Goal: Task Accomplishment & Management: Manage account settings

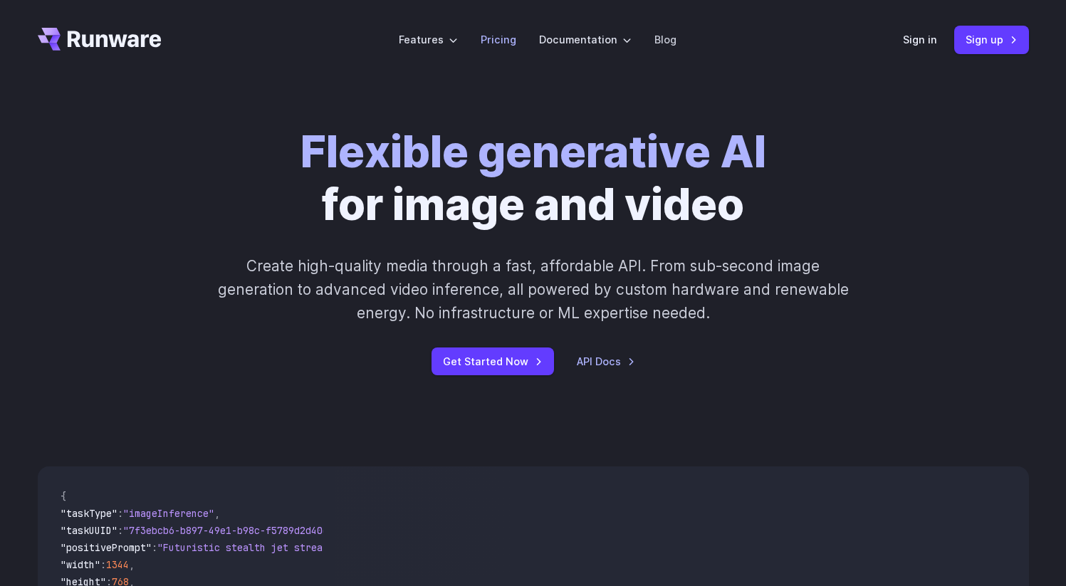
click at [492, 45] on link "Pricing" at bounding box center [499, 39] width 36 height 16
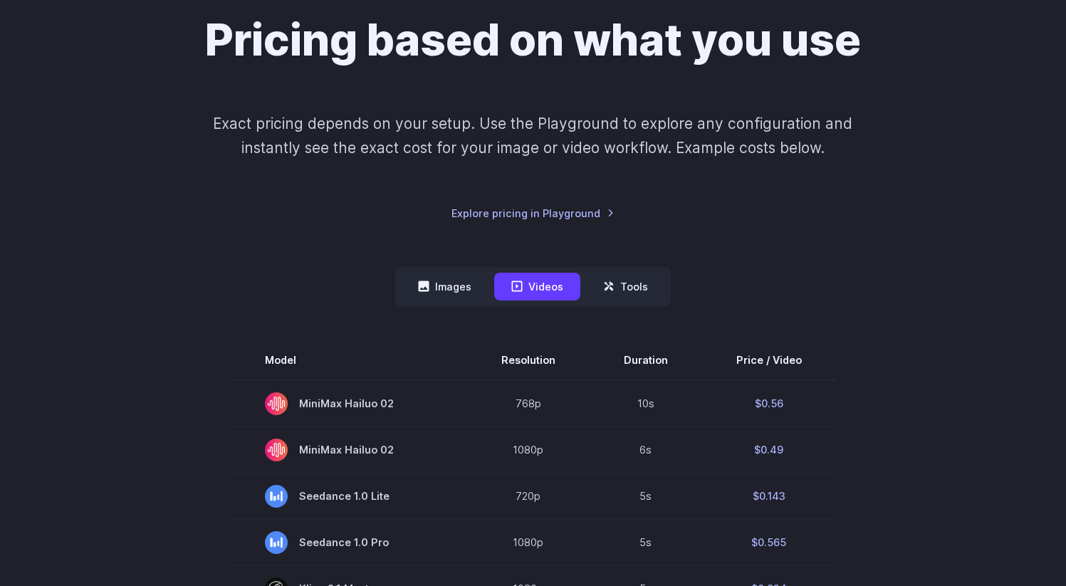
scroll to position [137, 0]
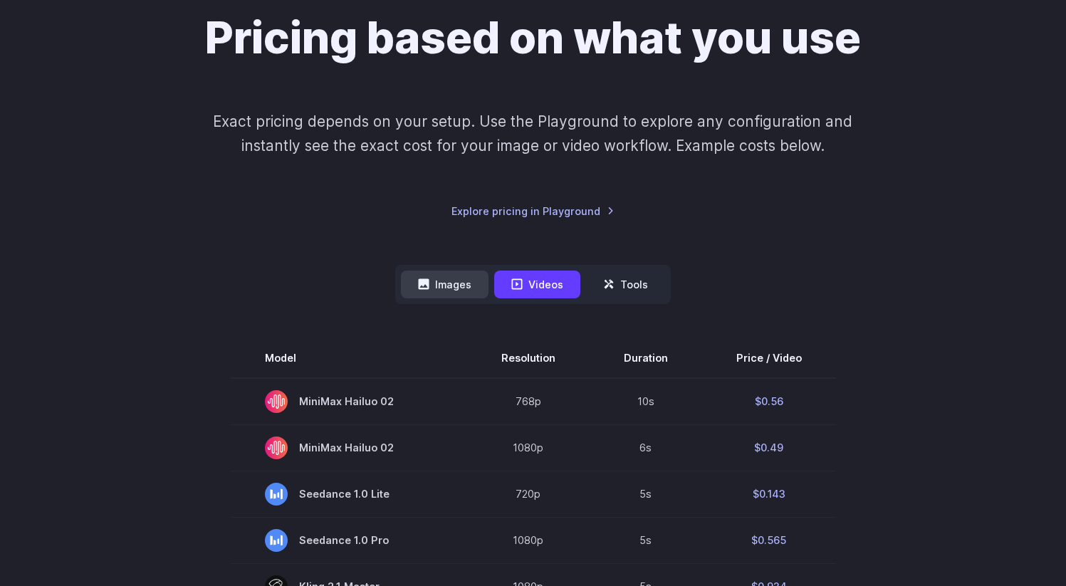
click at [439, 290] on button "Images" at bounding box center [445, 285] width 88 height 28
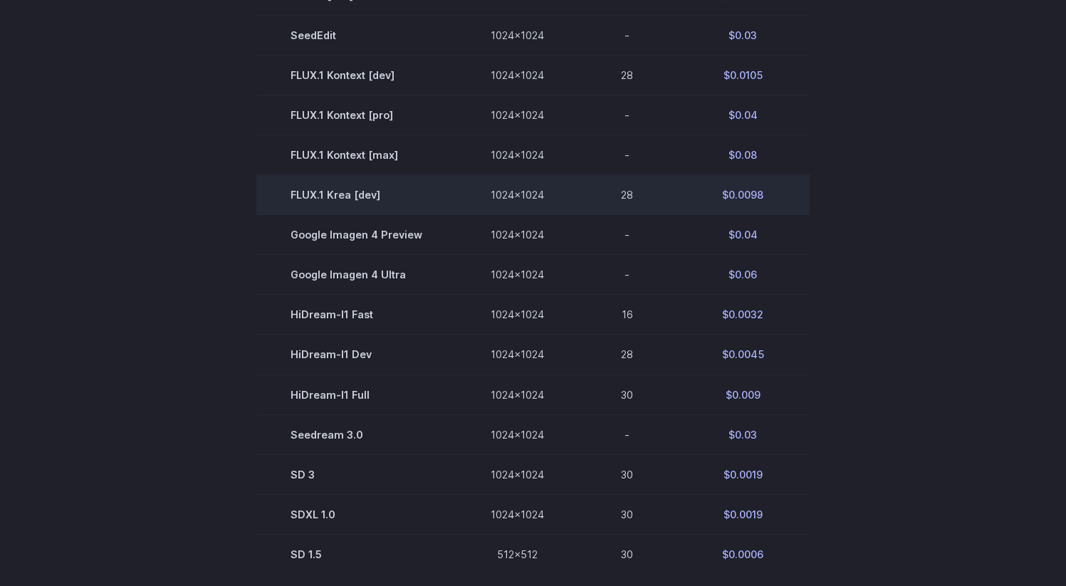
scroll to position [0, 0]
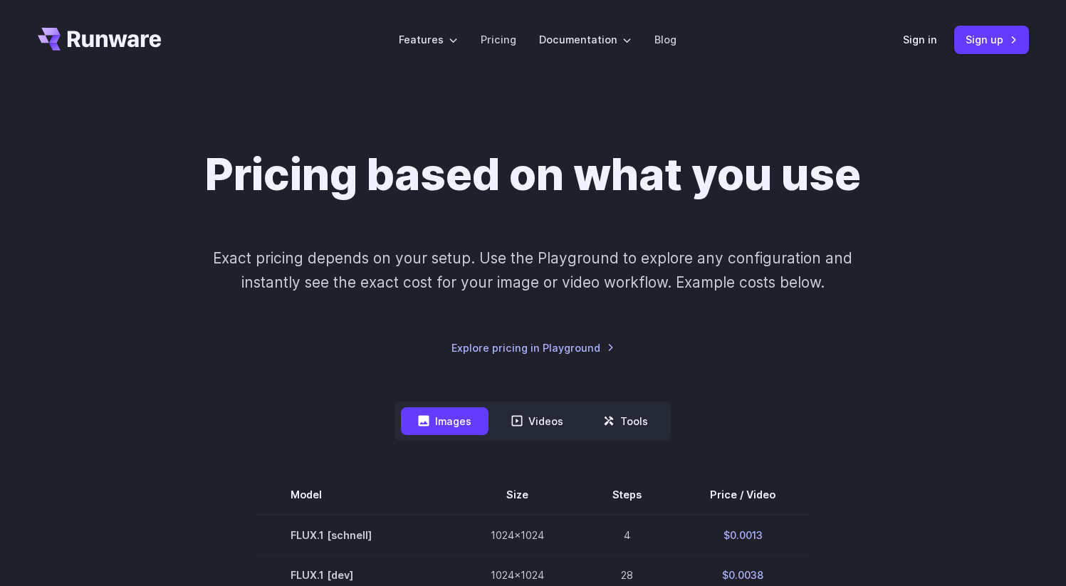
click at [110, 31] on icon "Go to /" at bounding box center [100, 39] width 124 height 23
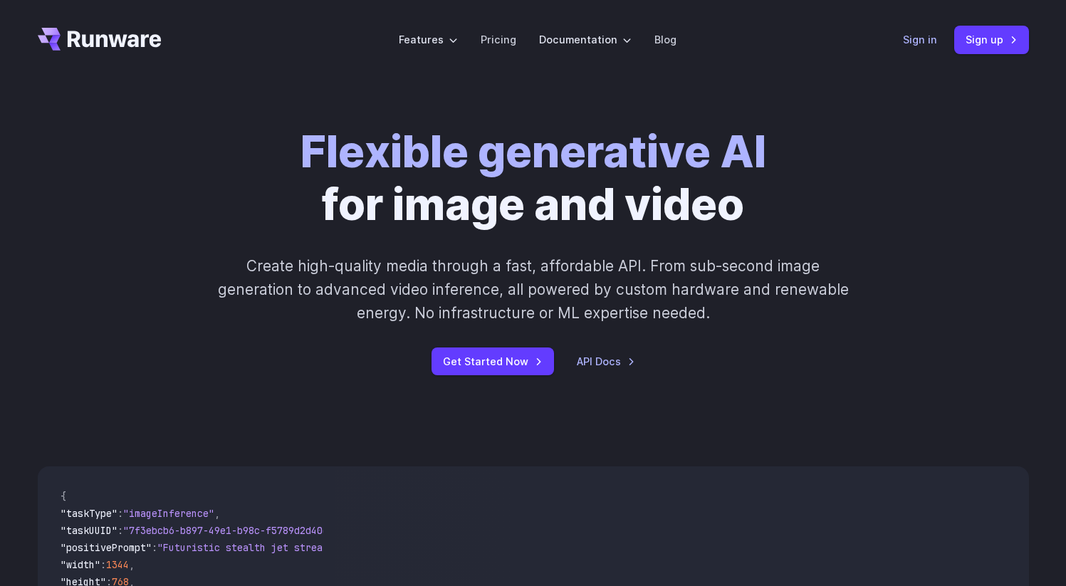
click at [933, 38] on link "Sign in" at bounding box center [920, 39] width 34 height 16
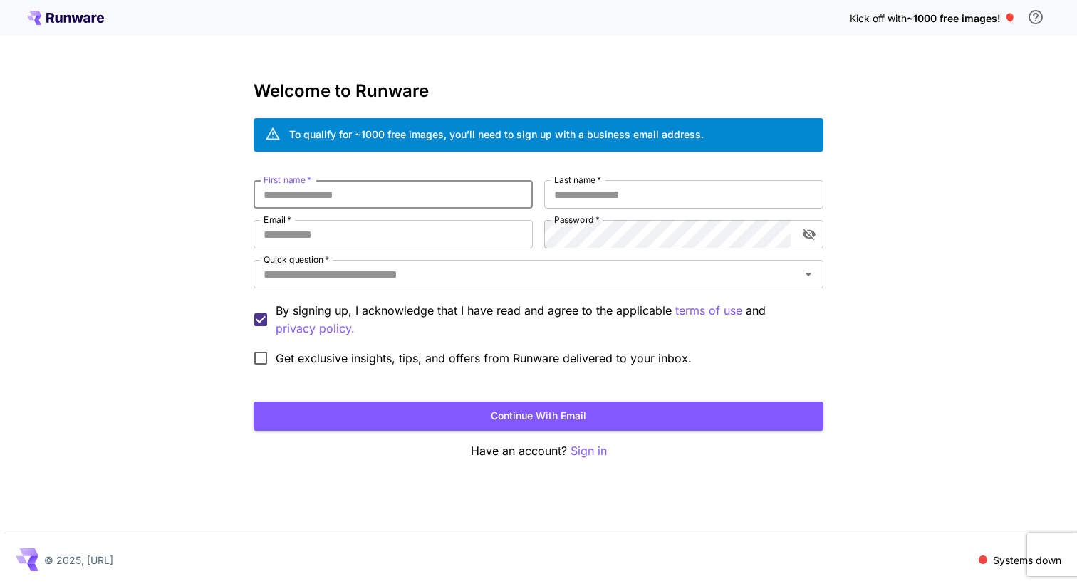
click at [473, 187] on input "First name   *" at bounding box center [392, 194] width 279 height 28
drag, startPoint x: 399, startPoint y: 135, endPoint x: 607, endPoint y: 132, distance: 207.2
click at [587, 132] on div "To qualify for ~1000 free images, you’ll need to sign up with a business email …" at bounding box center [496, 134] width 414 height 15
click at [607, 132] on div "To qualify for ~1000 free images, you’ll need to sign up with a business email …" at bounding box center [496, 134] width 414 height 15
click at [439, 197] on input "First name   *" at bounding box center [392, 194] width 279 height 28
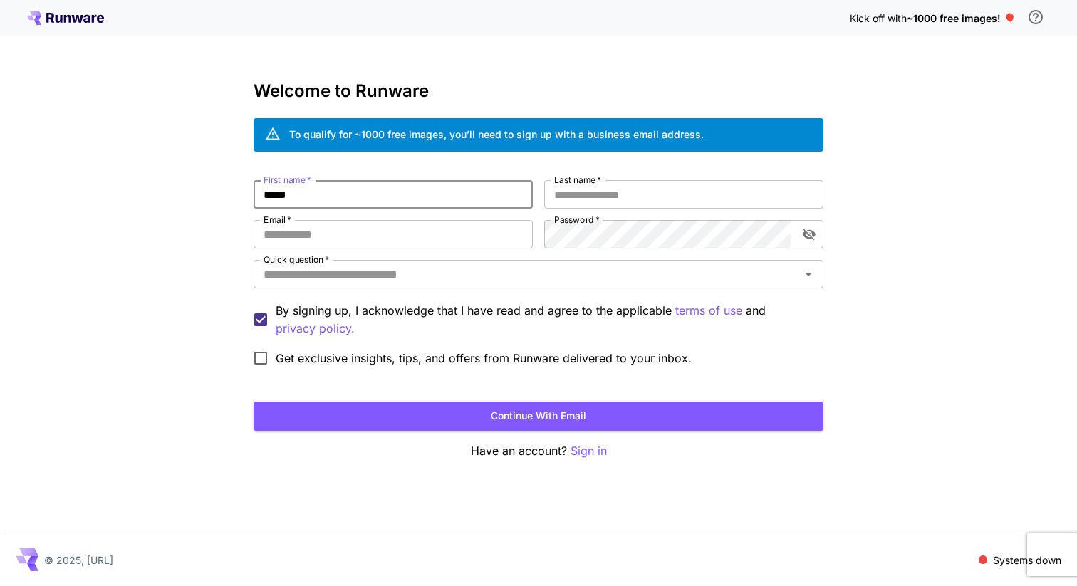
type input "*****"
type input "**********"
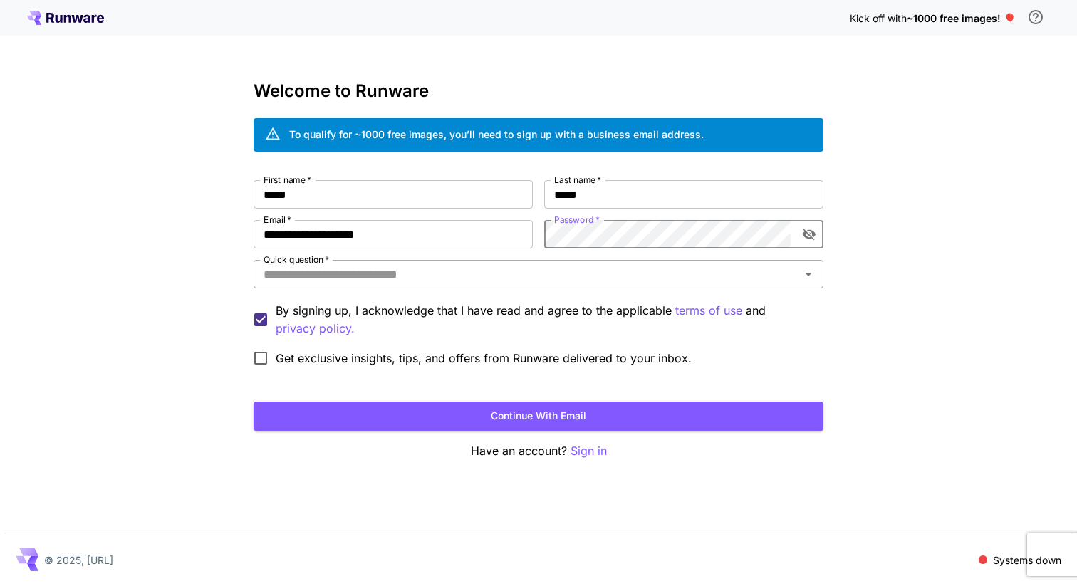
click at [570, 266] on input "Quick question   *" at bounding box center [527, 274] width 538 height 20
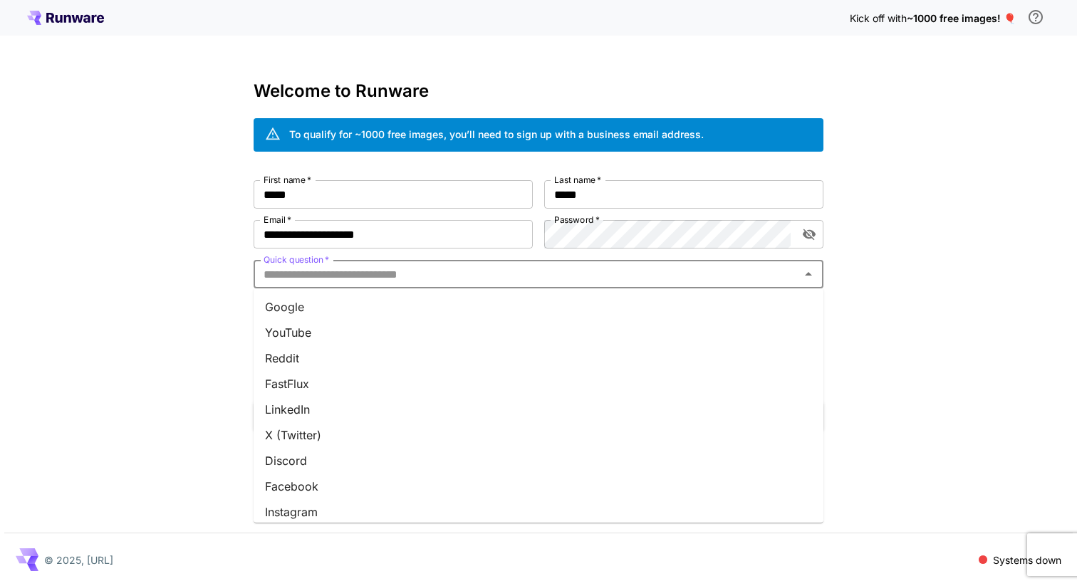
click at [519, 315] on li "Google" at bounding box center [538, 307] width 570 height 26
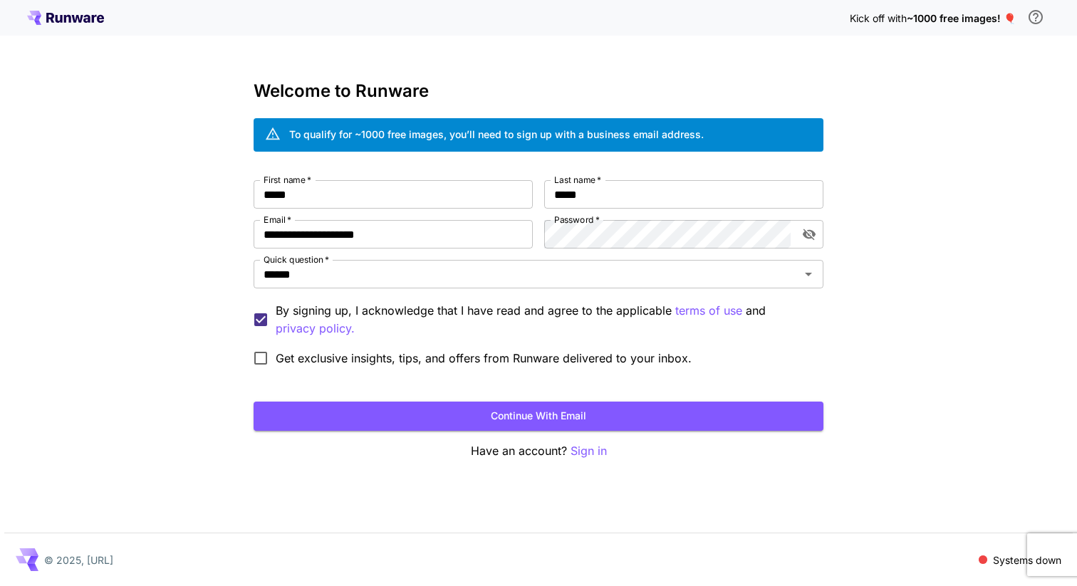
click at [155, 361] on div "**********" at bounding box center [538, 293] width 1077 height 586
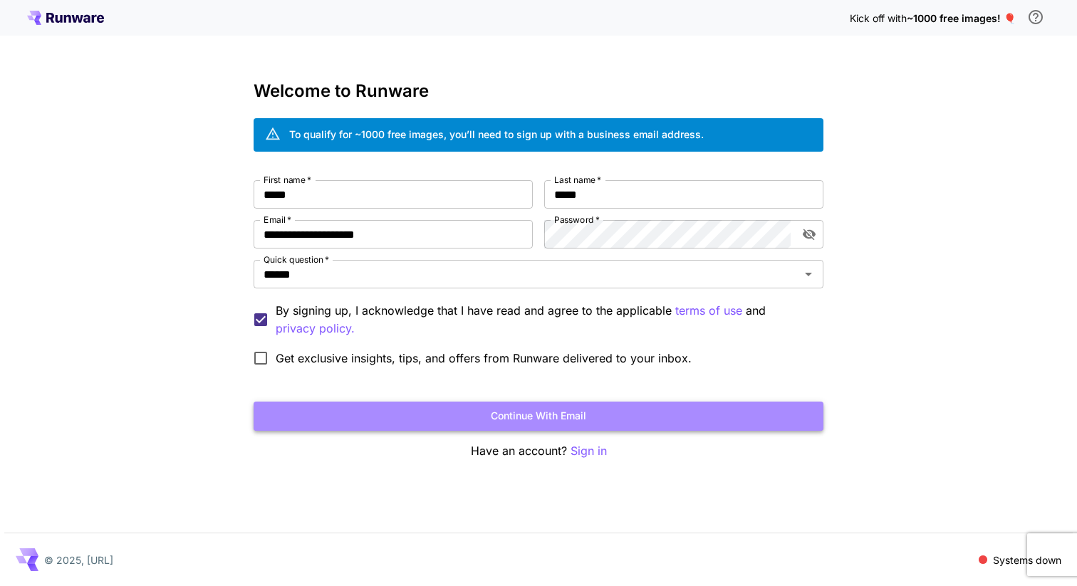
click at [539, 405] on button "Continue with email" at bounding box center [538, 416] width 570 height 29
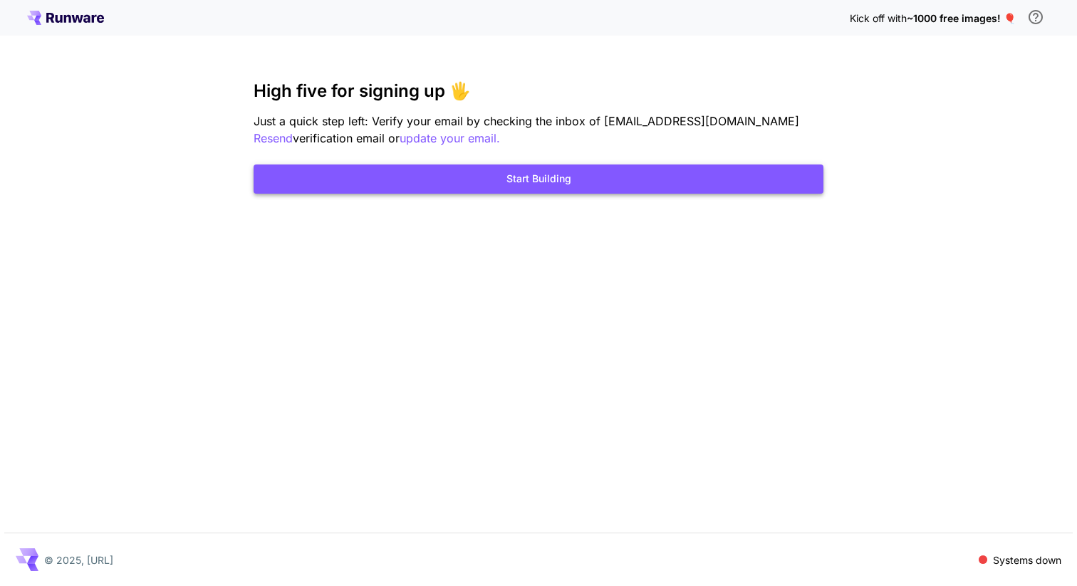
click at [693, 174] on button "Start Building" at bounding box center [538, 178] width 570 height 29
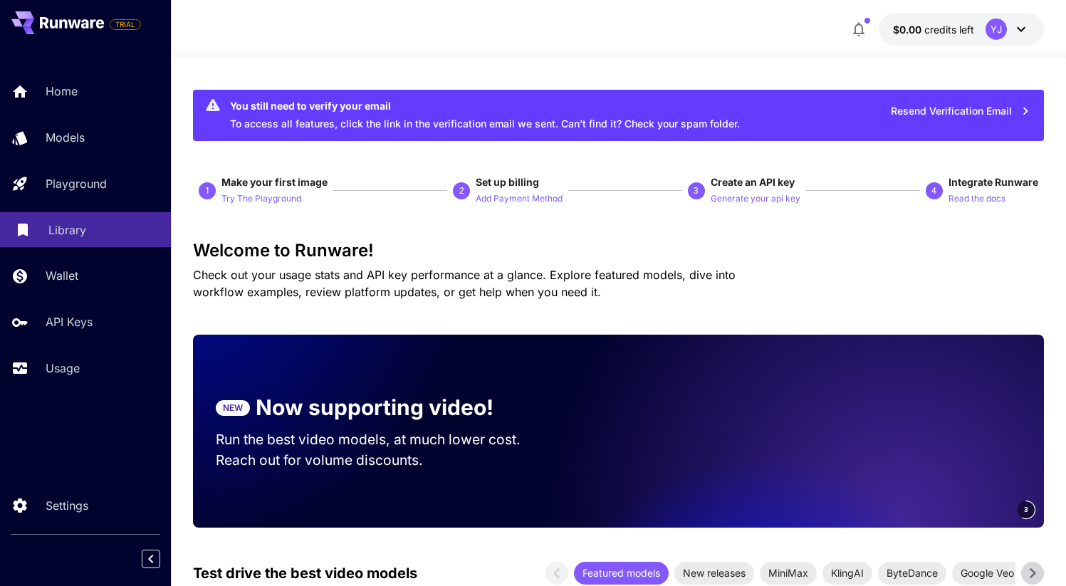
click at [83, 221] on link "Library" at bounding box center [85, 229] width 171 height 35
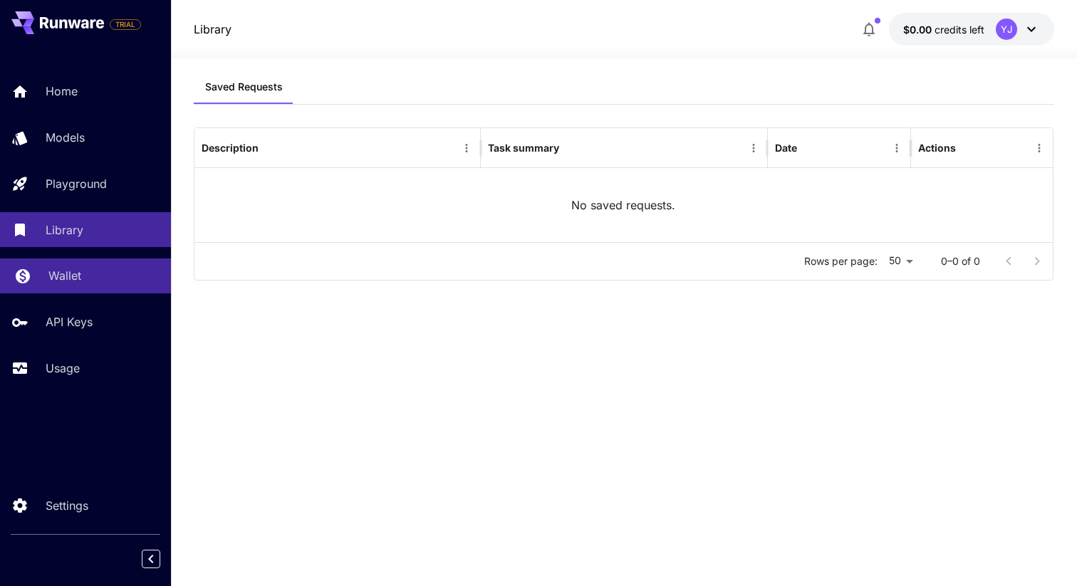
click at [88, 288] on link "Wallet" at bounding box center [85, 275] width 171 height 35
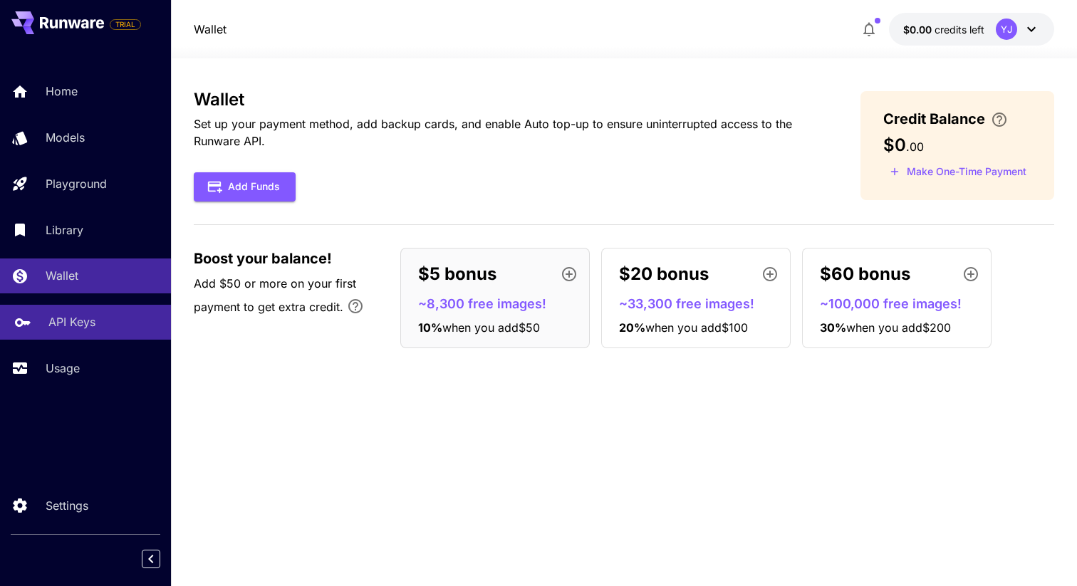
click at [95, 319] on div "API Keys" at bounding box center [103, 321] width 111 height 17
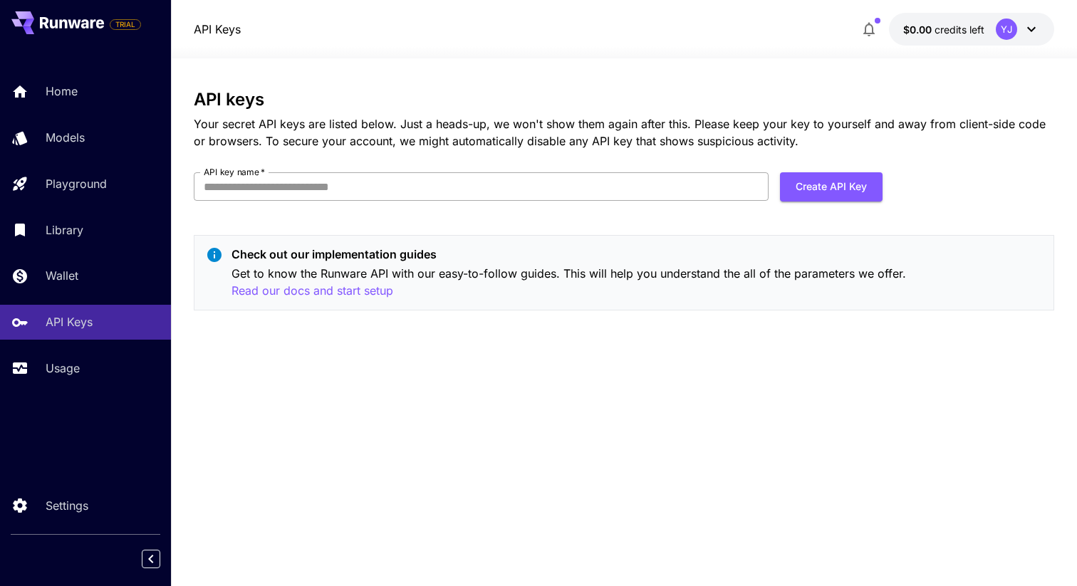
click at [445, 177] on input "API key name   *" at bounding box center [481, 186] width 575 height 28
type input "**********"
click at [807, 216] on div "**********" at bounding box center [624, 206] width 860 height 232
click at [815, 198] on button "Create API Key" at bounding box center [831, 186] width 103 height 29
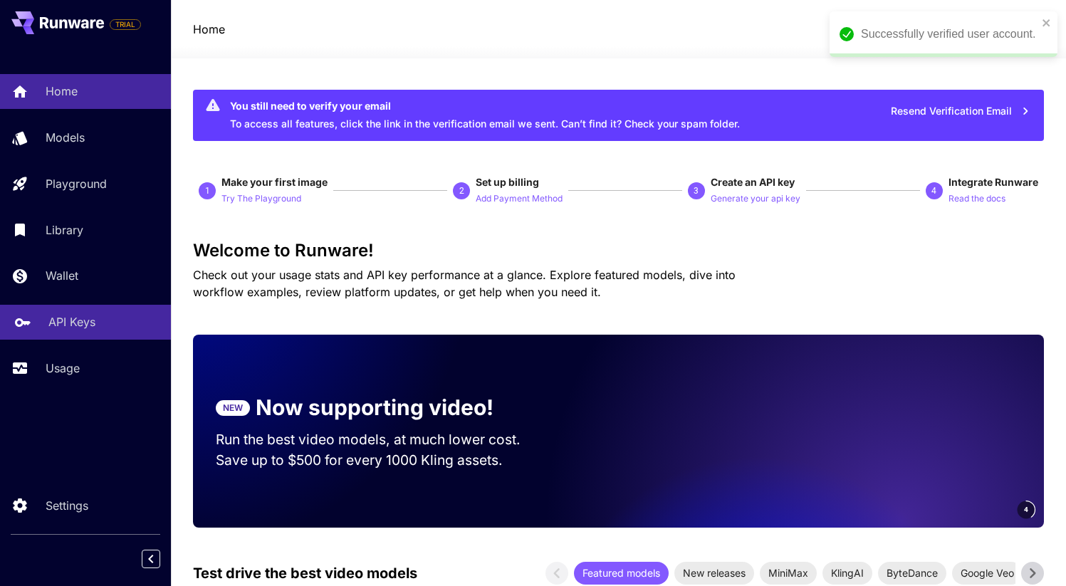
click at [74, 325] on p "API Keys" at bounding box center [71, 321] width 47 height 17
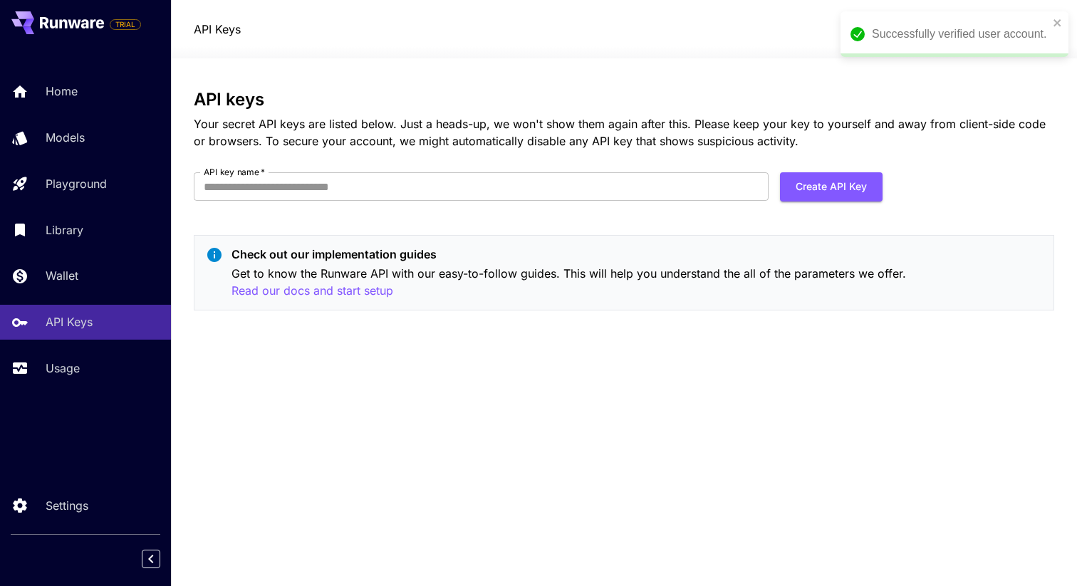
click at [528, 201] on form "API key name   * API key name   * Create API Key" at bounding box center [538, 192] width 688 height 40
click at [528, 175] on input "API key name   *" at bounding box center [481, 186] width 575 height 28
type input "*"
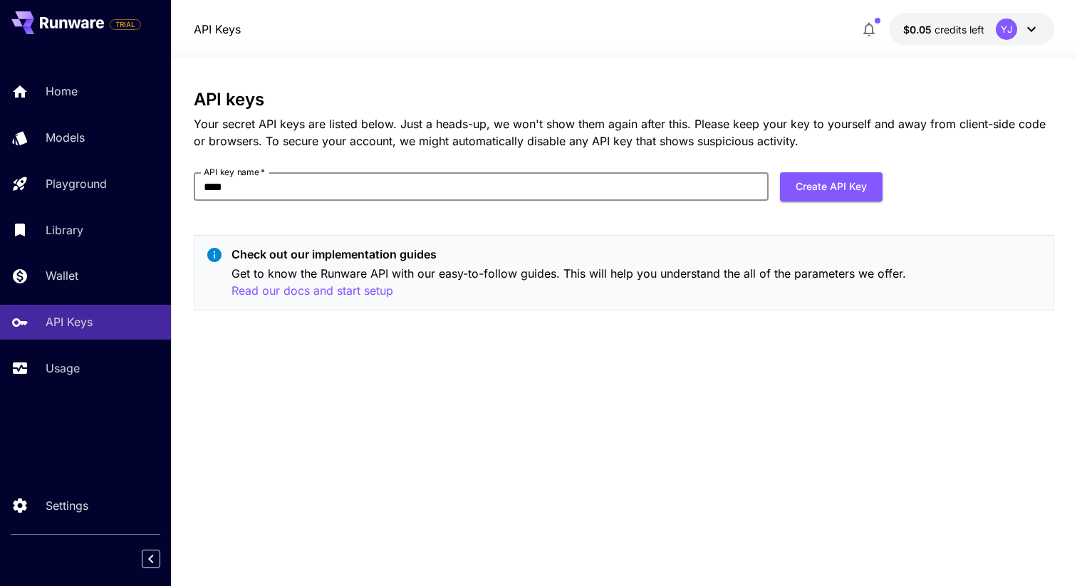
type input "**********"
click at [510, 206] on form "**********" at bounding box center [538, 192] width 688 height 40
click at [802, 182] on button "Create API Key" at bounding box center [831, 186] width 103 height 29
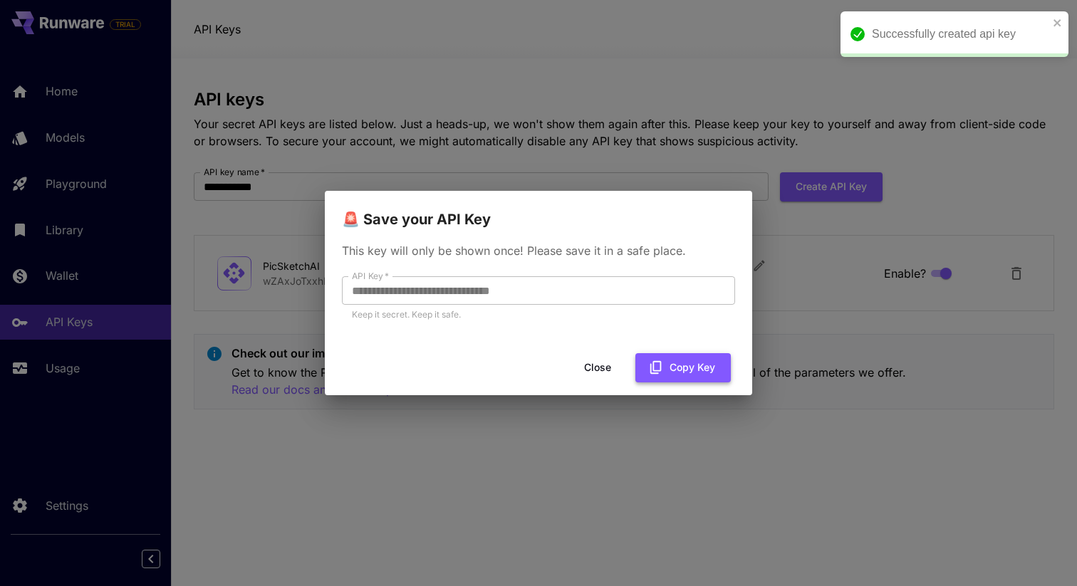
click at [665, 360] on button "Copy Key" at bounding box center [682, 367] width 95 height 29
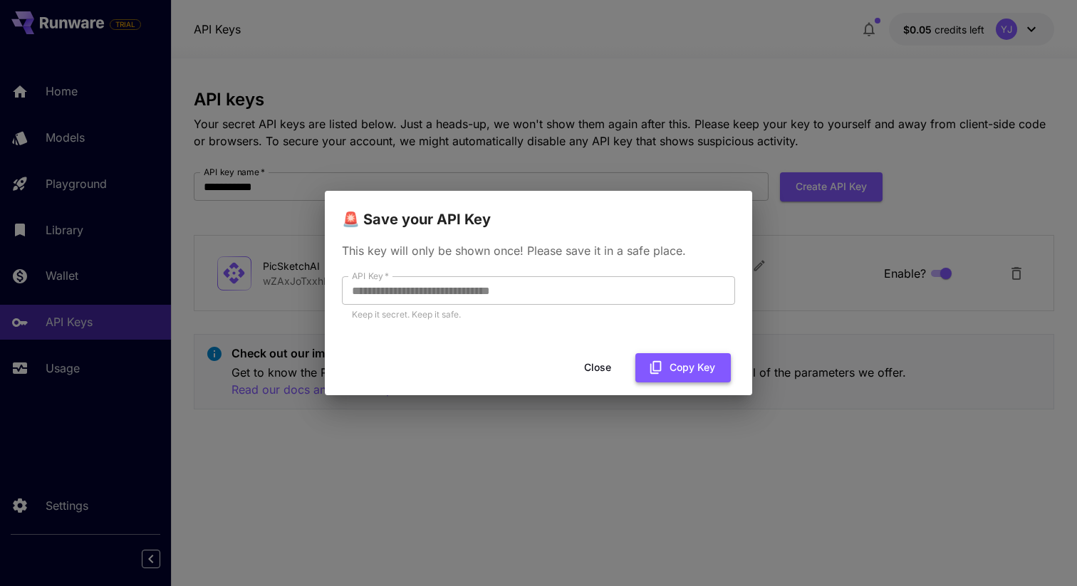
click at [675, 362] on button "Copy Key" at bounding box center [682, 367] width 95 height 29
click at [591, 362] on button "Close" at bounding box center [597, 367] width 64 height 29
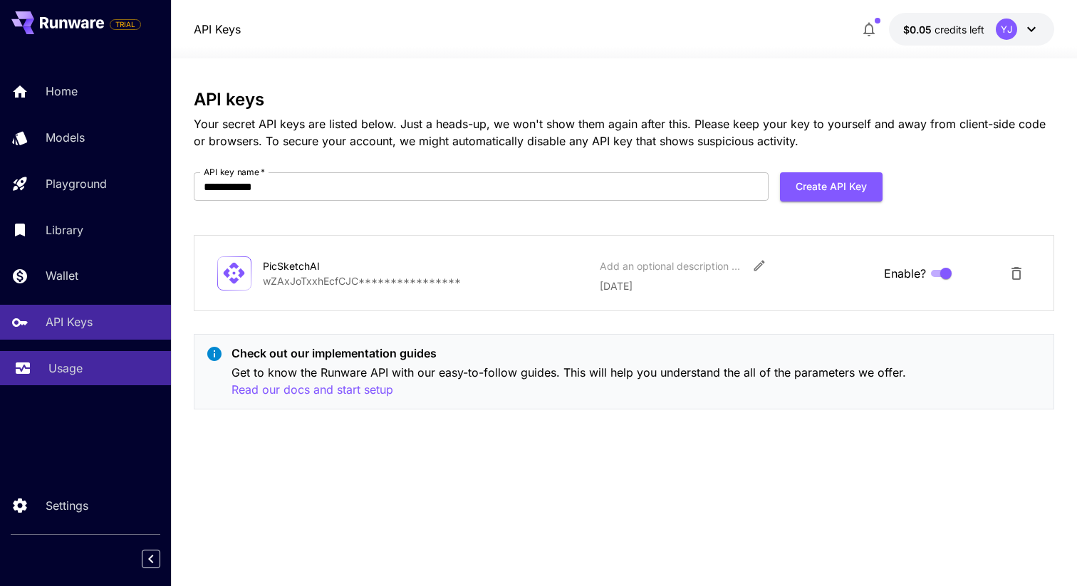
click at [51, 361] on p "Usage" at bounding box center [65, 368] width 34 height 17
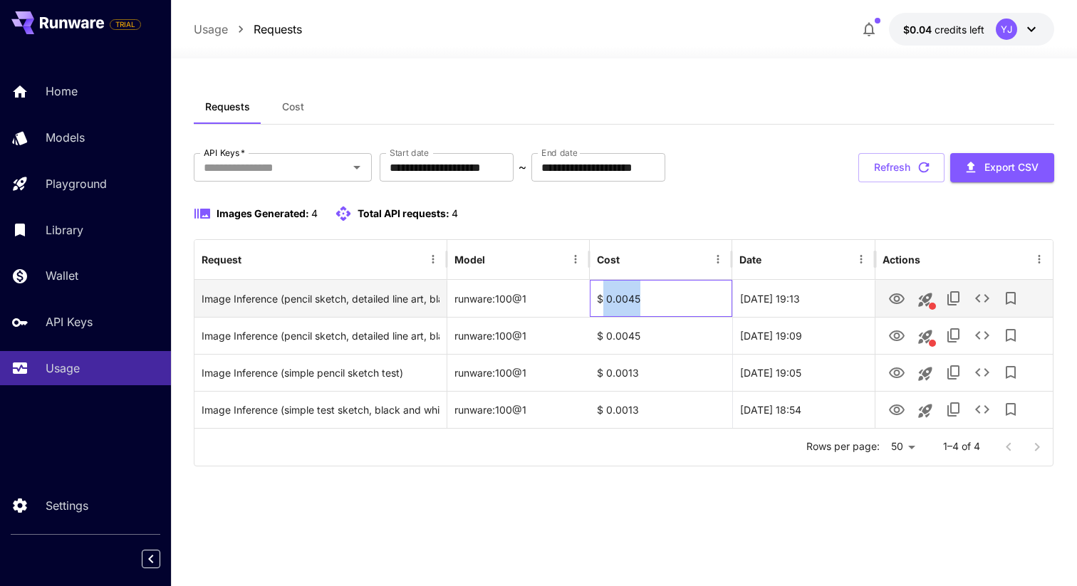
drag, startPoint x: 655, startPoint y: 295, endPoint x: 600, endPoint y: 300, distance: 55.0
click at [600, 300] on div "$ 0.0045" at bounding box center [661, 298] width 142 height 37
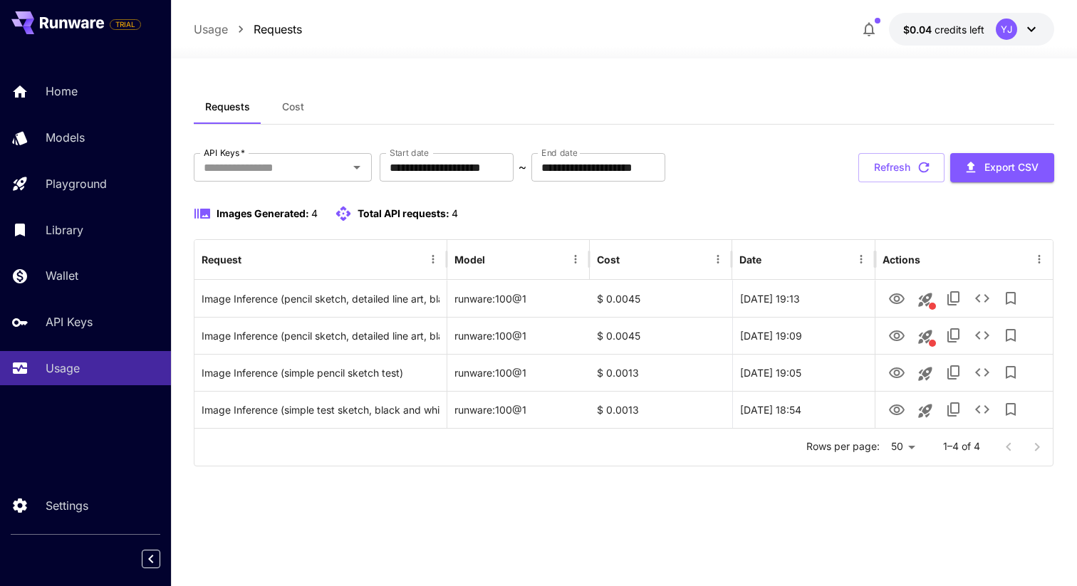
click at [811, 90] on div "Requests Cost" at bounding box center [624, 107] width 860 height 35
click at [1030, 29] on icon at bounding box center [1031, 29] width 9 height 5
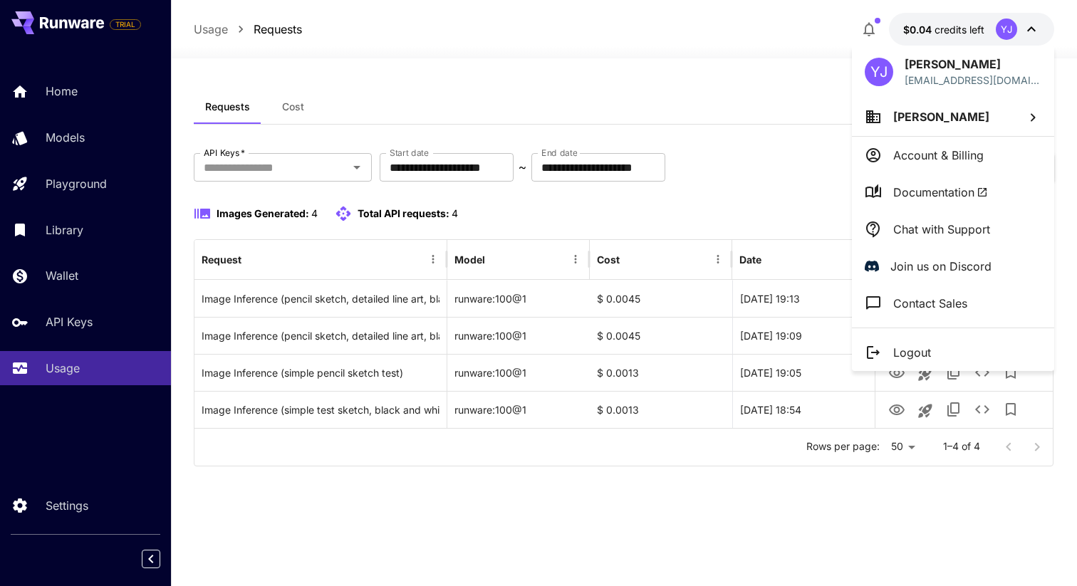
click at [1030, 30] on div at bounding box center [538, 293] width 1077 height 586
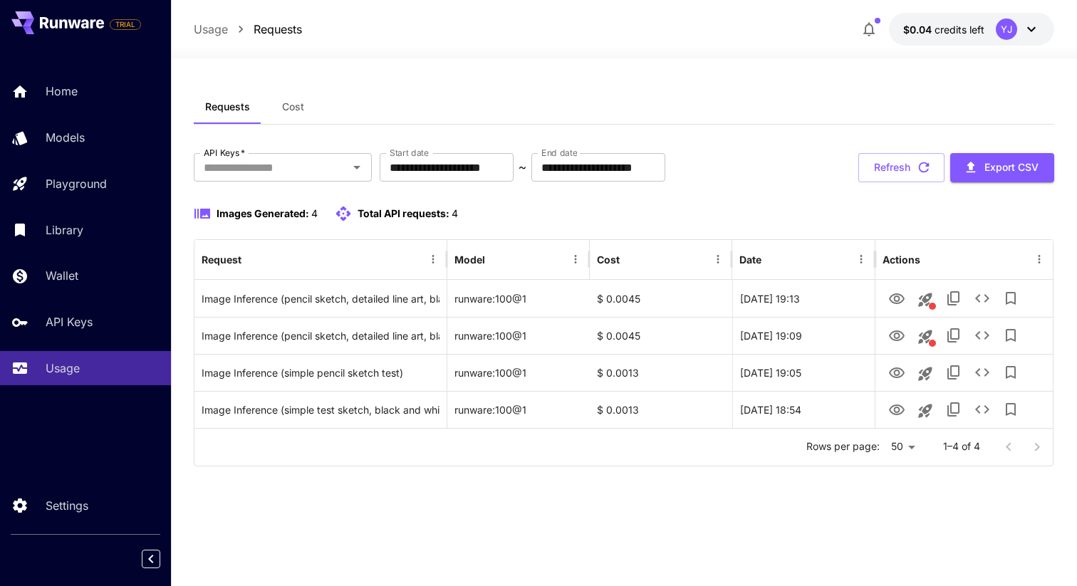
click at [871, 23] on icon "button" at bounding box center [868, 29] width 17 height 17
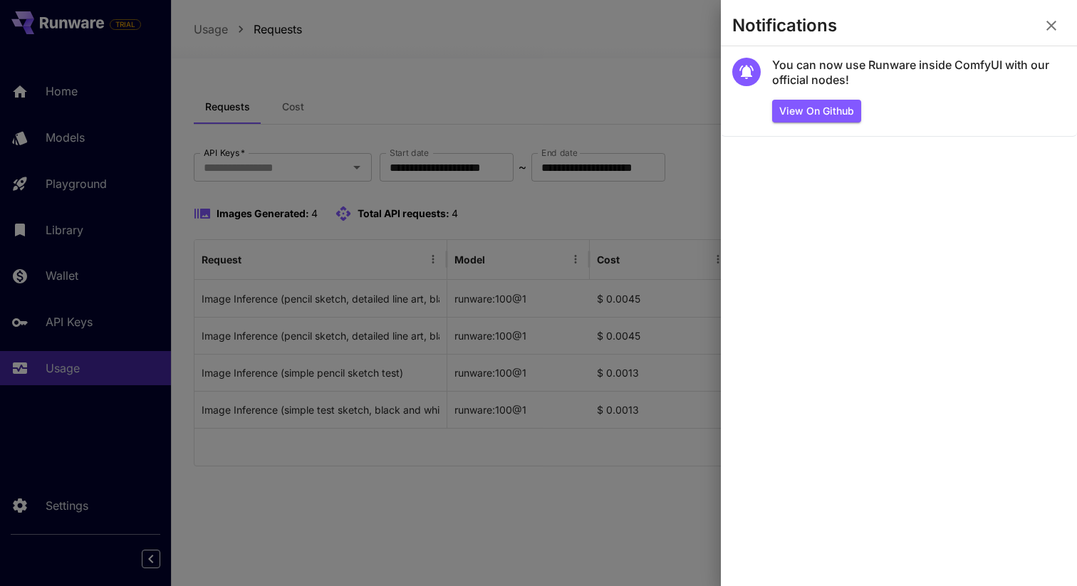
click at [1047, 23] on icon "button" at bounding box center [1050, 25] width 17 height 17
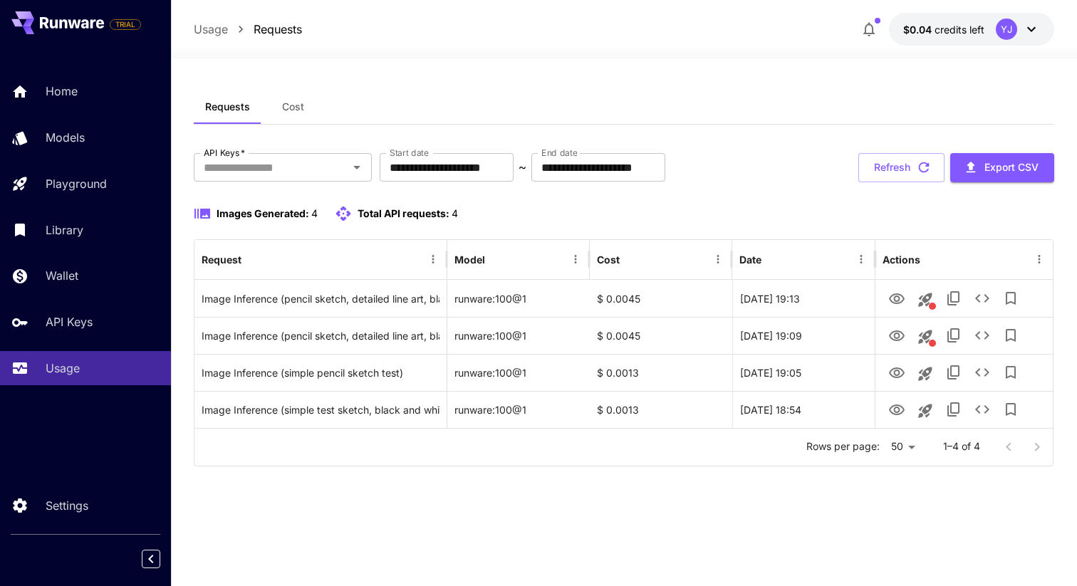
click at [296, 98] on button "Cost" at bounding box center [293, 107] width 64 height 34
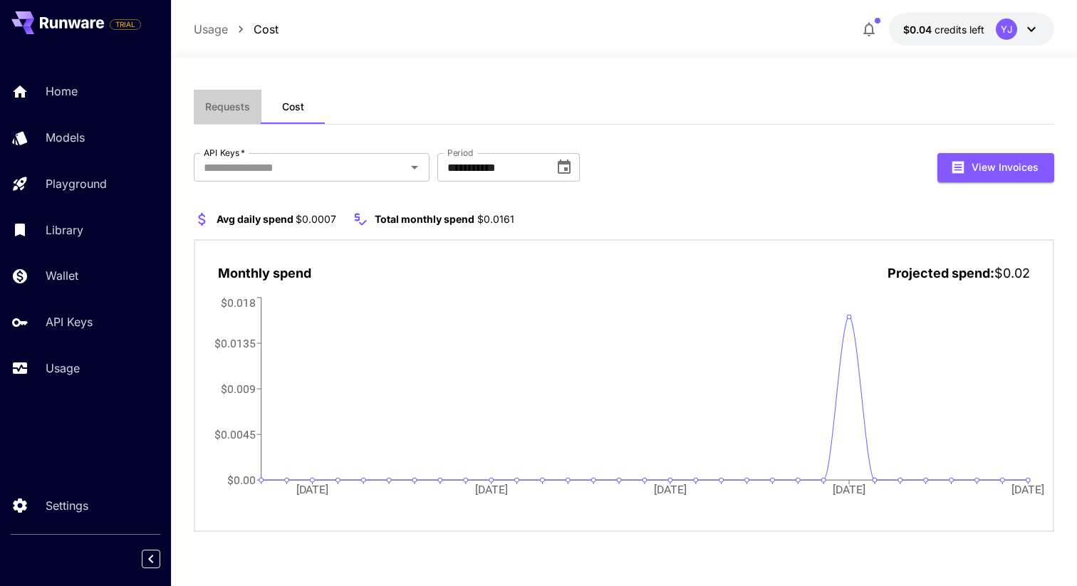
click at [214, 99] on button "Requests" at bounding box center [228, 107] width 68 height 34
